Goal: Obtain resource: Download file/media

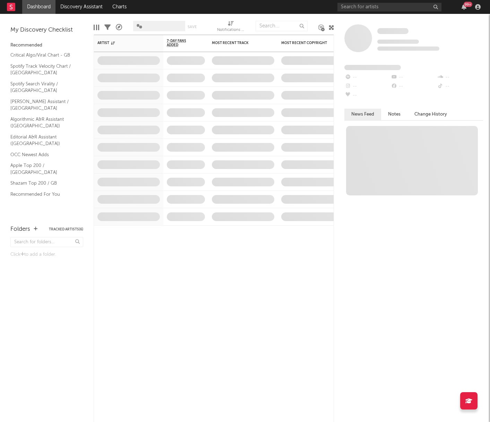
click at [146, 26] on span at bounding box center [146, 26] width 0 height 0
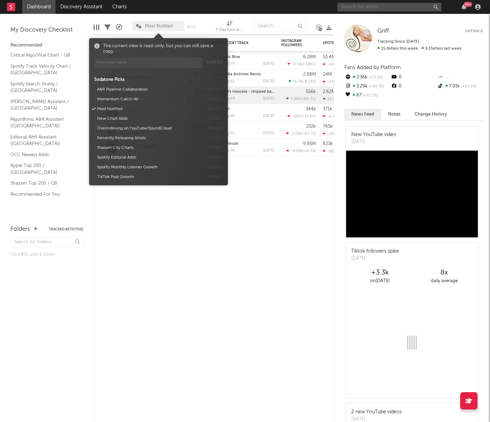
click at [397, 8] on input "text" at bounding box center [390, 7] width 104 height 9
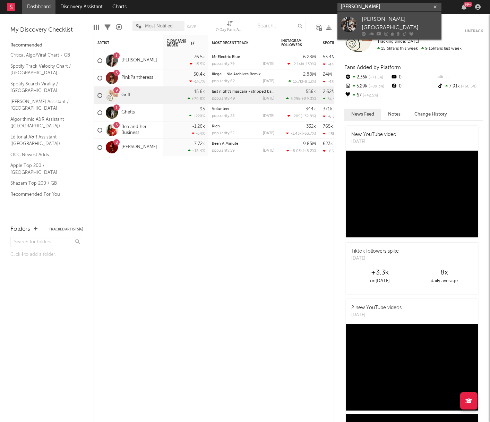
type input "[PERSON_NAME]"
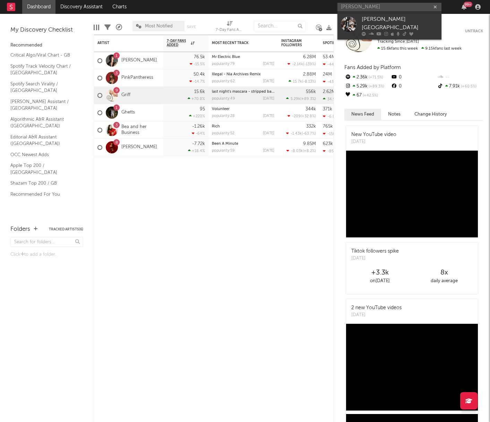
click at [392, 20] on div "Florence Road" at bounding box center [400, 23] width 76 height 17
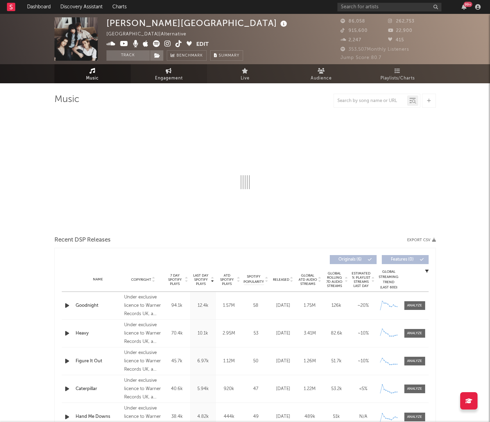
select select "6m"
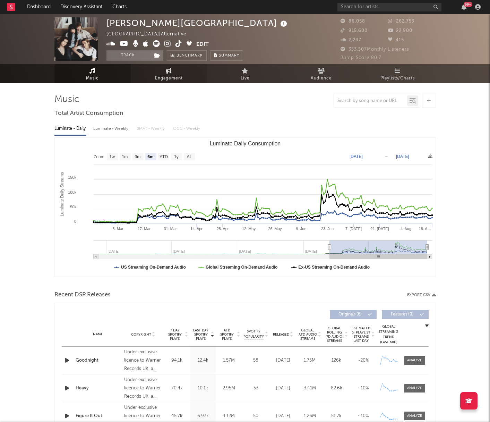
click at [173, 73] on link "Engagement" at bounding box center [169, 73] width 76 height 19
select select "1w"
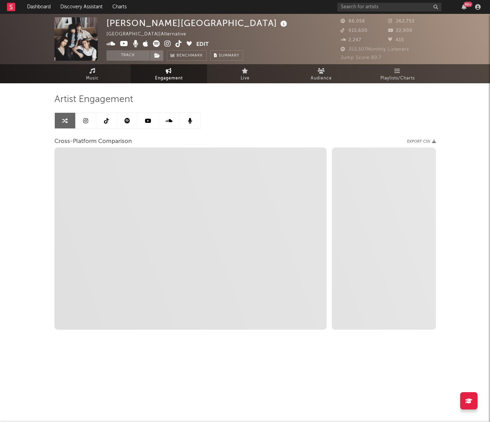
click at [105, 117] on link at bounding box center [106, 121] width 21 height 16
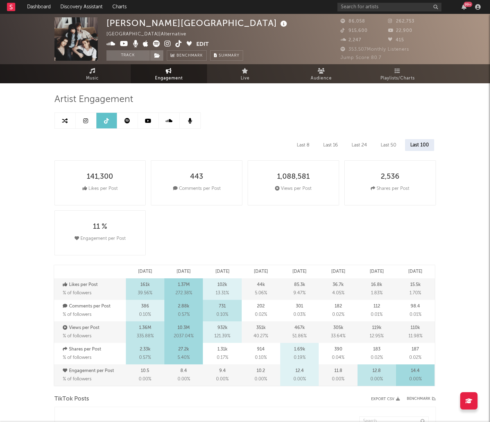
select select "6m"
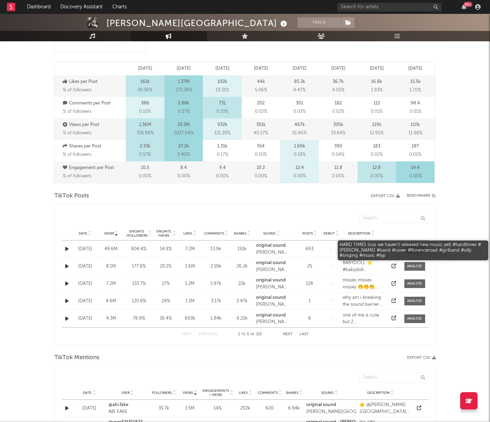
scroll to position [199, 0]
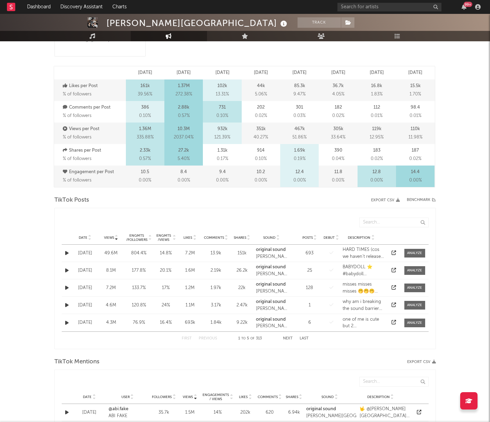
click at [385, 198] on button "Export CSV" at bounding box center [385, 200] width 29 height 4
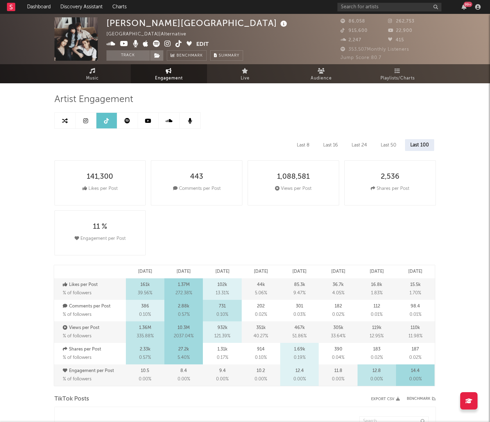
scroll to position [3, 0]
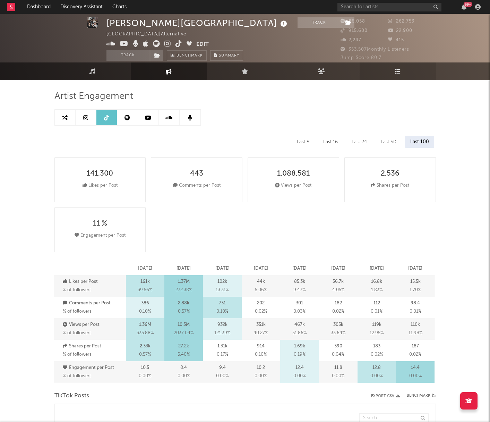
click at [398, 71] on icon at bounding box center [398, 71] width 6 height 6
